Goal: Find contact information: Find contact information

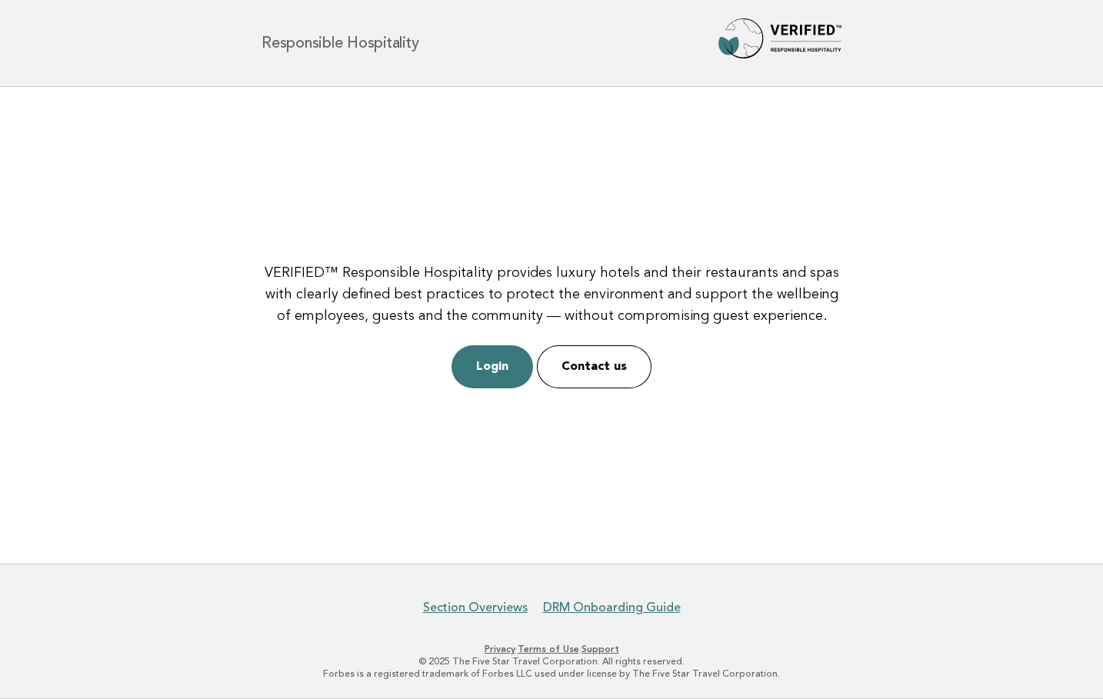
click at [759, 35] on img at bounding box center [780, 42] width 123 height 49
click at [595, 364] on link "Contact us" at bounding box center [594, 366] width 115 height 43
click at [469, 376] on link "Login" at bounding box center [493, 366] width 82 height 43
